Goal: Obtain resource: Obtain resource

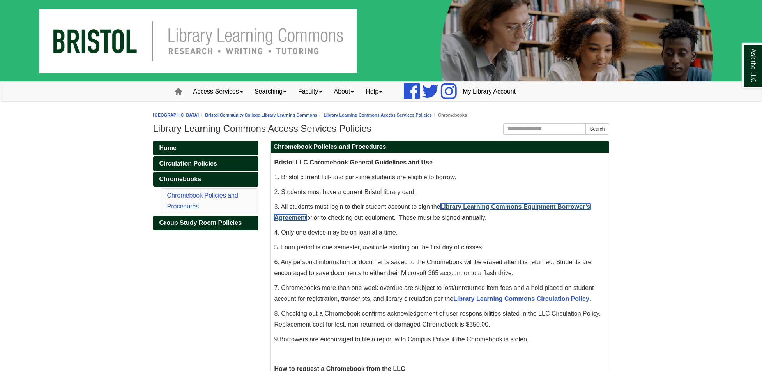
click at [459, 206] on link "Library Learning Commons Equipment Borrower’s Agreement" at bounding box center [432, 212] width 316 height 18
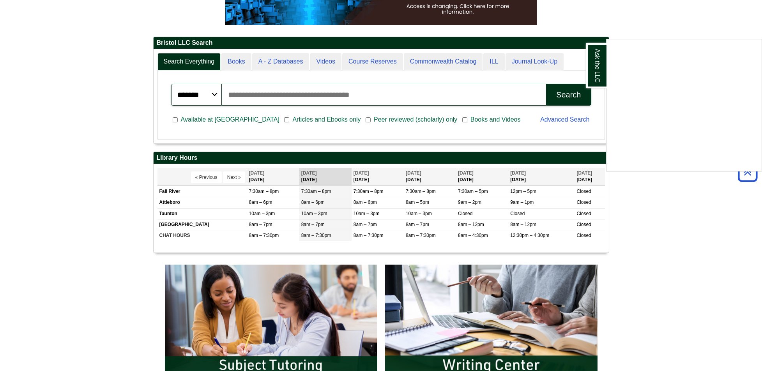
scroll to position [183, 0]
